Goal: Task Accomplishment & Management: Use online tool/utility

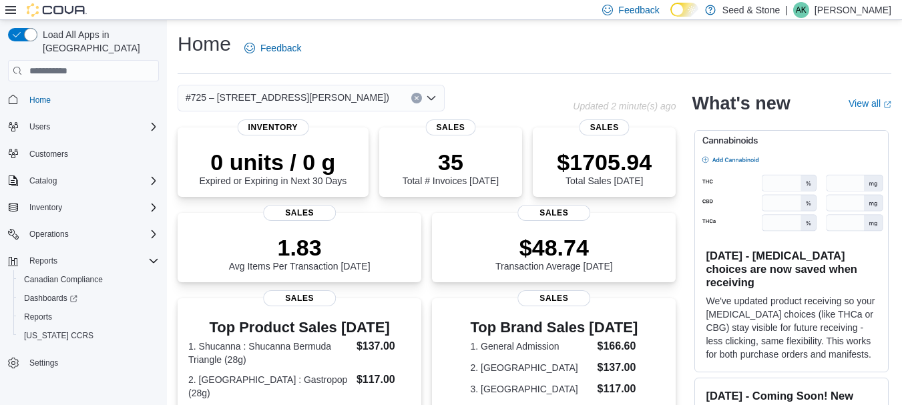
click at [486, 98] on div "#725 – [STREET_ADDRESS][PERSON_NAME])" at bounding box center [375, 98] width 395 height 27
click at [48, 293] on span "Dashboards" at bounding box center [50, 298] width 53 height 11
click at [446, 53] on div "Home Feedback" at bounding box center [535, 48] width 714 height 35
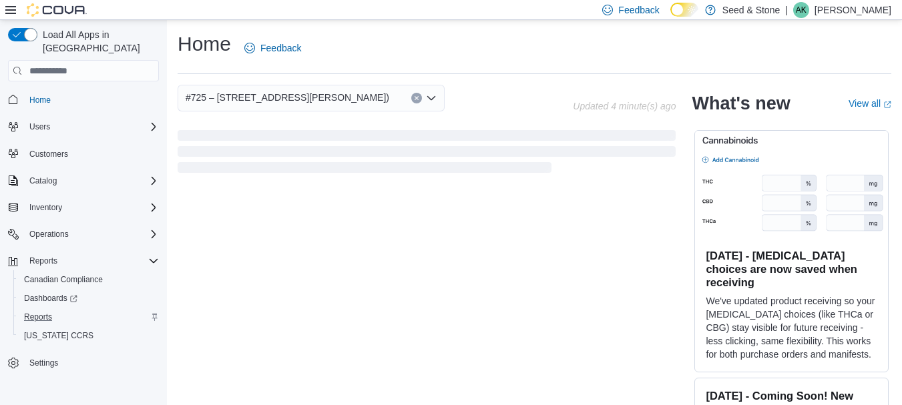
click at [67, 309] on div "Reports" at bounding box center [89, 317] width 140 height 16
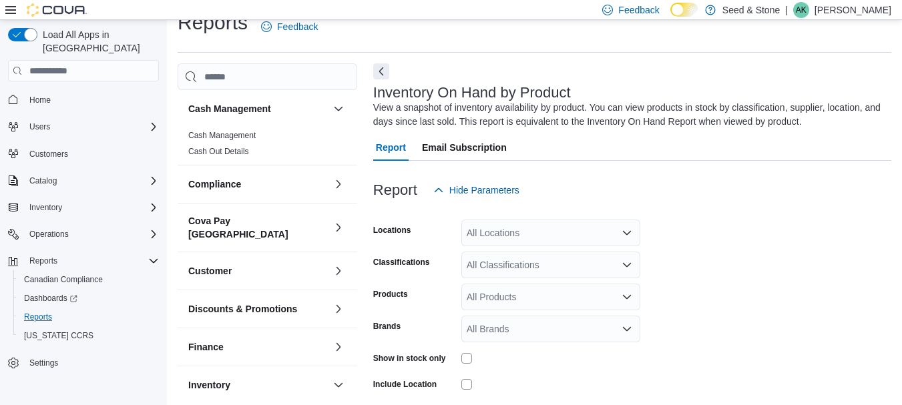
scroll to position [45, 0]
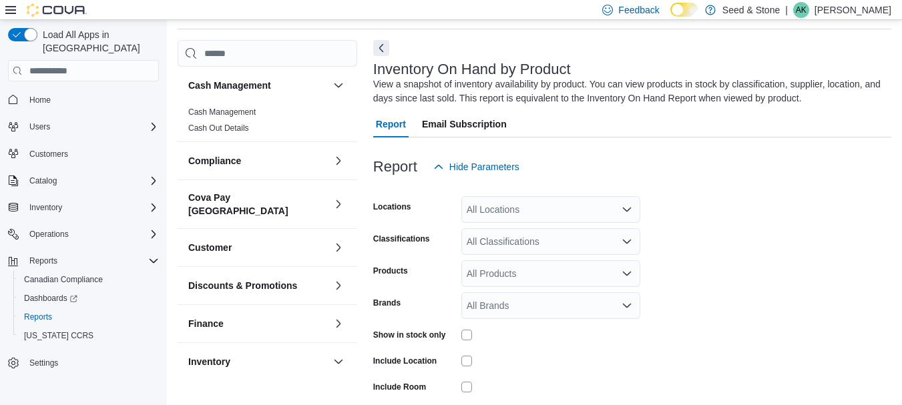
click at [12, 11] on icon at bounding box center [10, 10] width 11 height 11
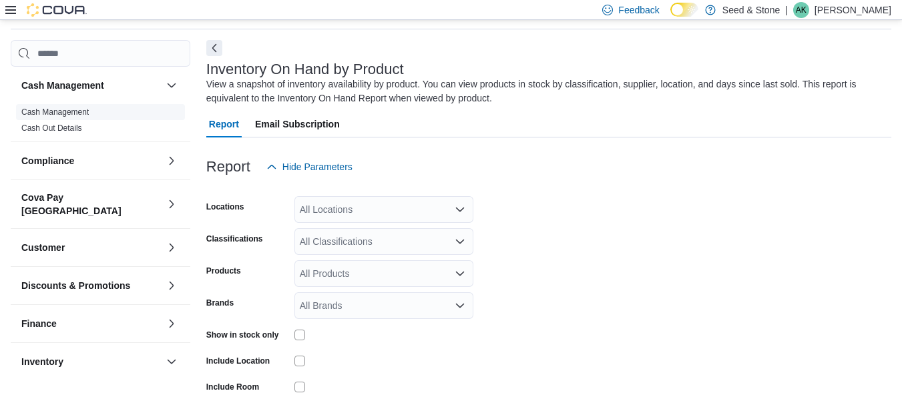
click at [83, 109] on link "Cash Management" at bounding box center [54, 112] width 67 height 9
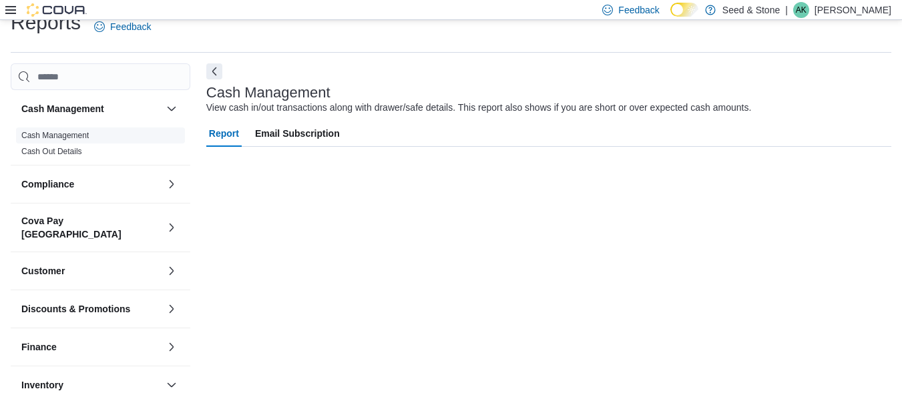
scroll to position [21, 0]
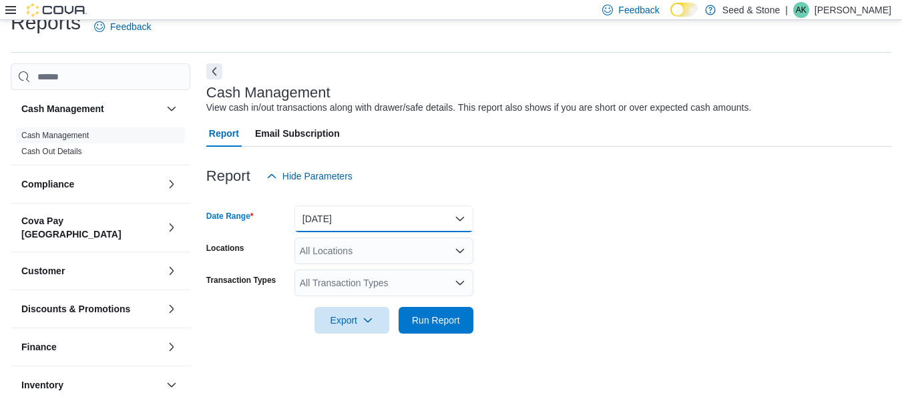
click at [368, 227] on button "Today" at bounding box center [384, 219] width 179 height 27
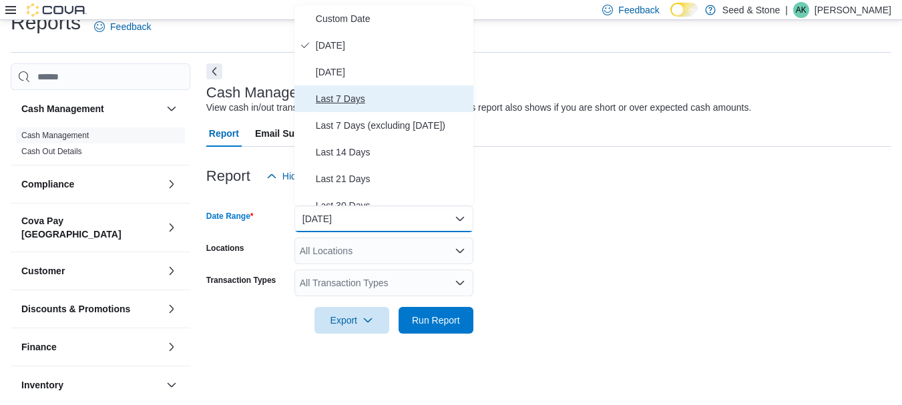
click at [347, 104] on span "Last 7 Days" at bounding box center [392, 99] width 152 height 16
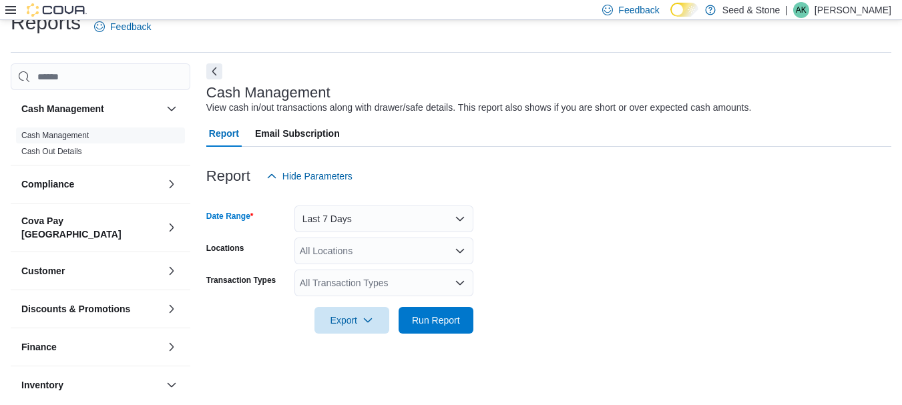
click at [365, 261] on div "All Locations" at bounding box center [384, 251] width 179 height 27
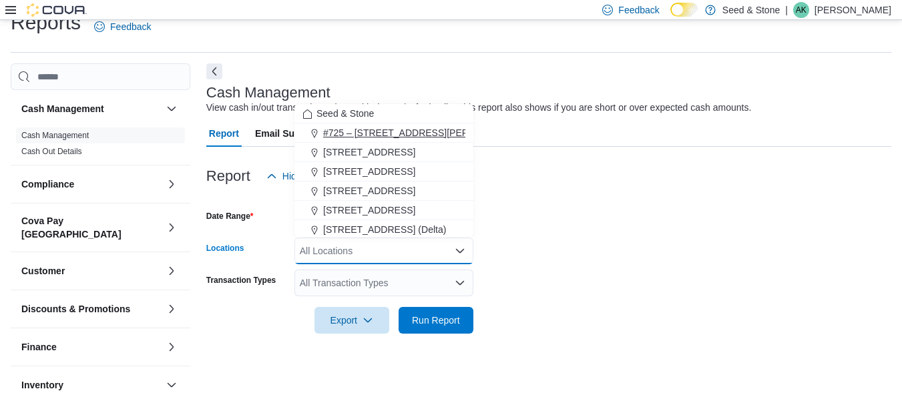
click at [353, 136] on span "#725 – [STREET_ADDRESS][PERSON_NAME])" at bounding box center [425, 132] width 204 height 13
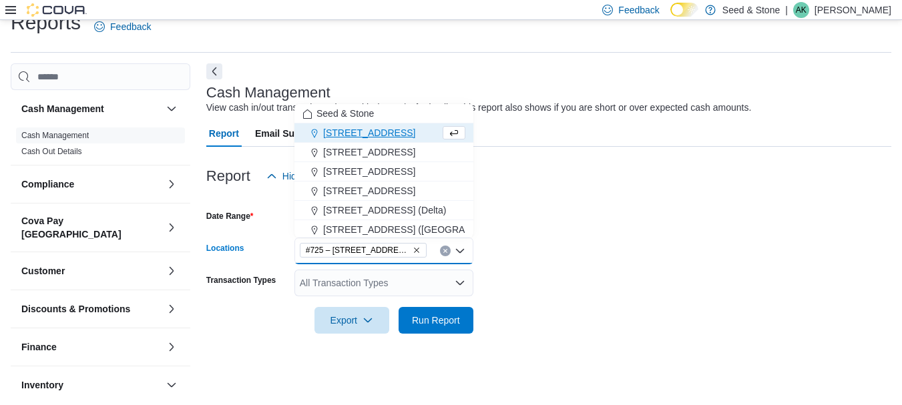
click at [659, 281] on form "Date Range Last 7 Days Locations #725 – 19800 Lougheed Hwy (Pitt Meadows) Combo…" at bounding box center [548, 262] width 685 height 144
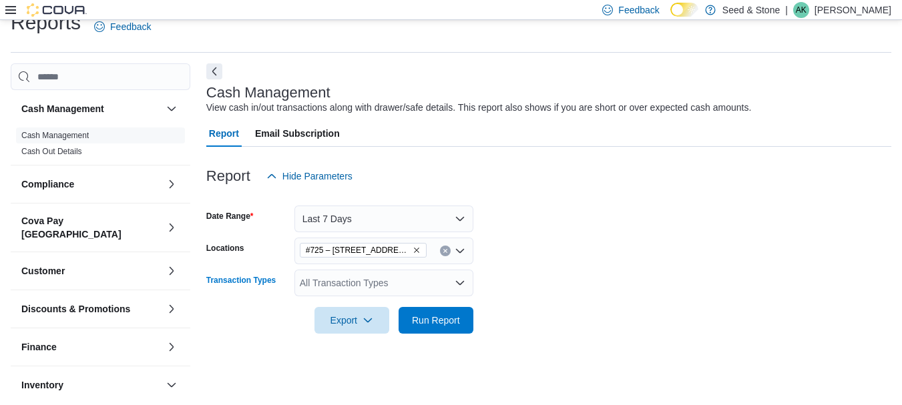
click at [444, 284] on div "All Transaction Types" at bounding box center [384, 283] width 179 height 27
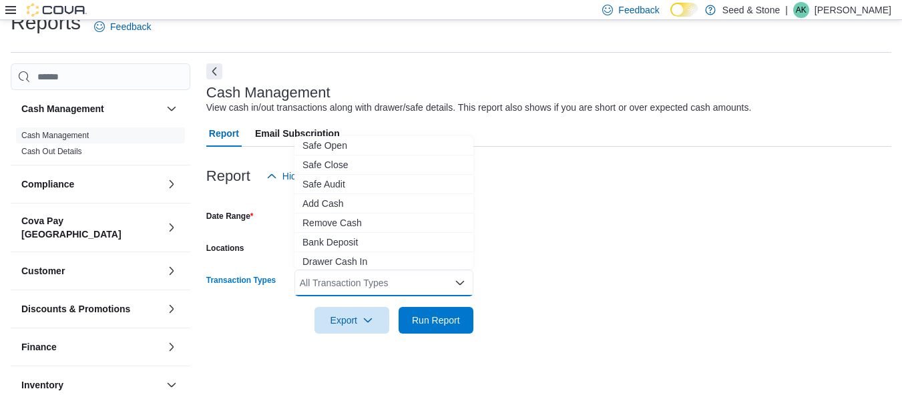
scroll to position [27, 0]
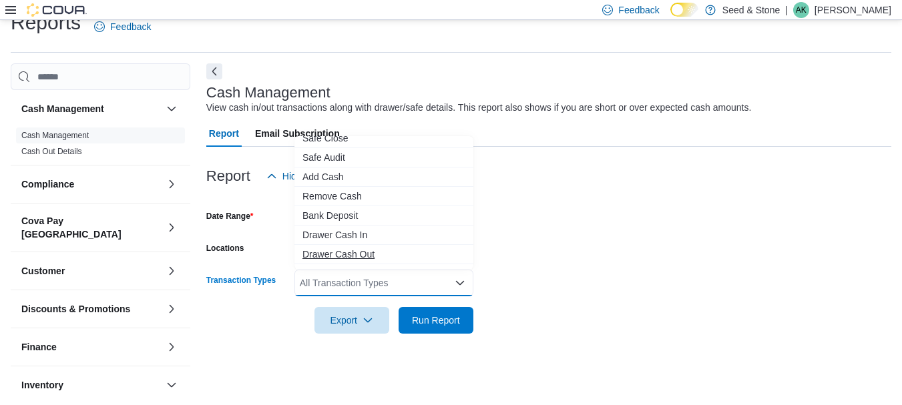
click at [420, 256] on span "Drawer Cash Out" at bounding box center [384, 254] width 163 height 13
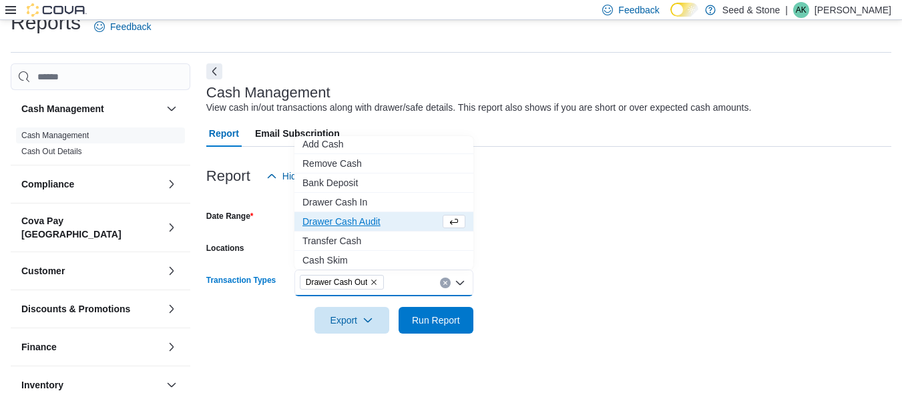
scroll to position [60, 0]
click at [411, 257] on span "Cash Skim" at bounding box center [384, 259] width 163 height 13
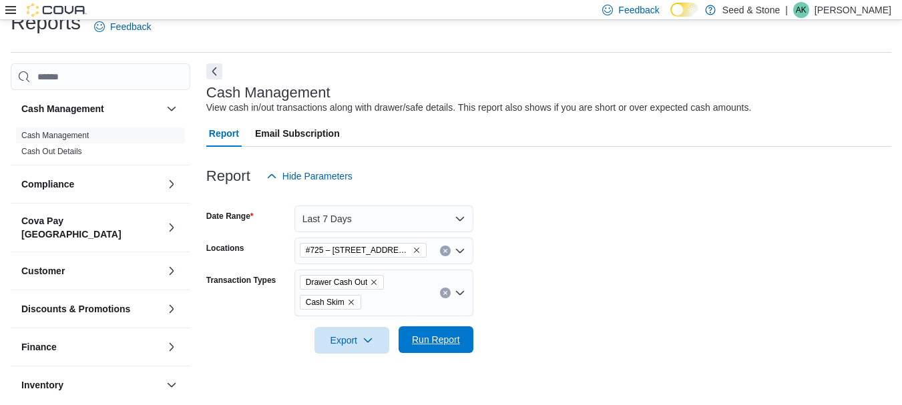
click at [442, 349] on span "Run Report" at bounding box center [436, 340] width 59 height 27
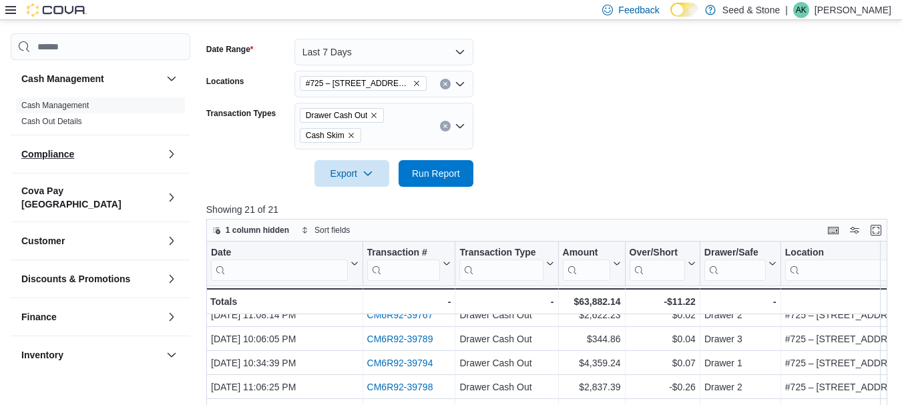
scroll to position [70, 0]
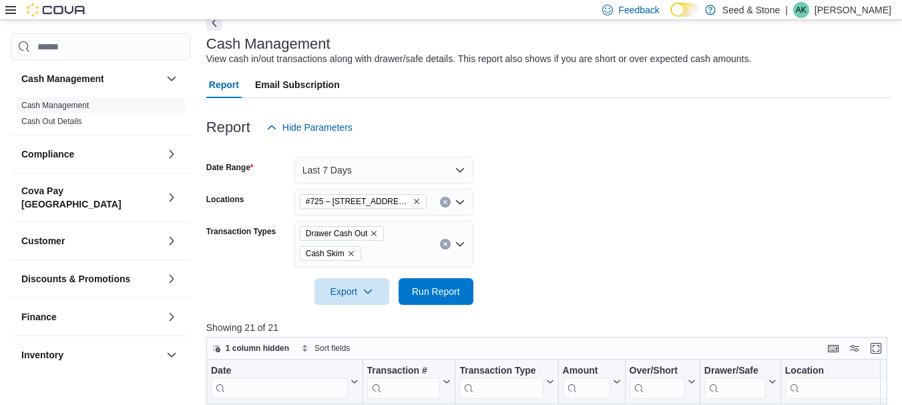
click at [12, 12] on icon at bounding box center [10, 10] width 11 height 11
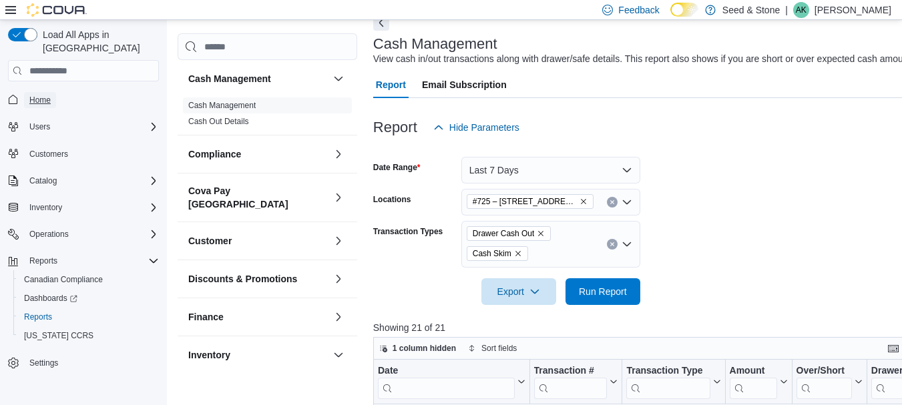
click at [41, 95] on span "Home" at bounding box center [39, 100] width 21 height 11
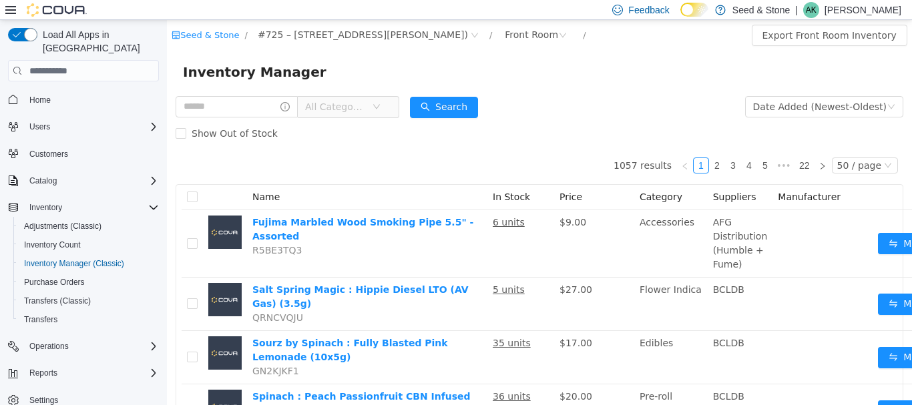
click at [623, 86] on div "Inventory Manager" at bounding box center [539, 72] width 745 height 43
